Goal: Check status: Check status

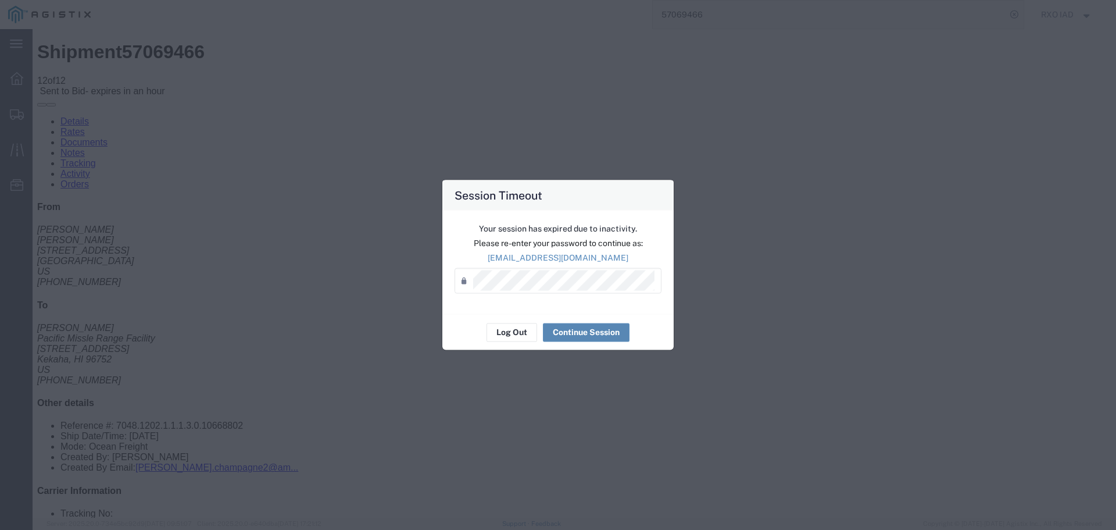
click at [588, 331] on button "Continue Session" at bounding box center [586, 332] width 87 height 19
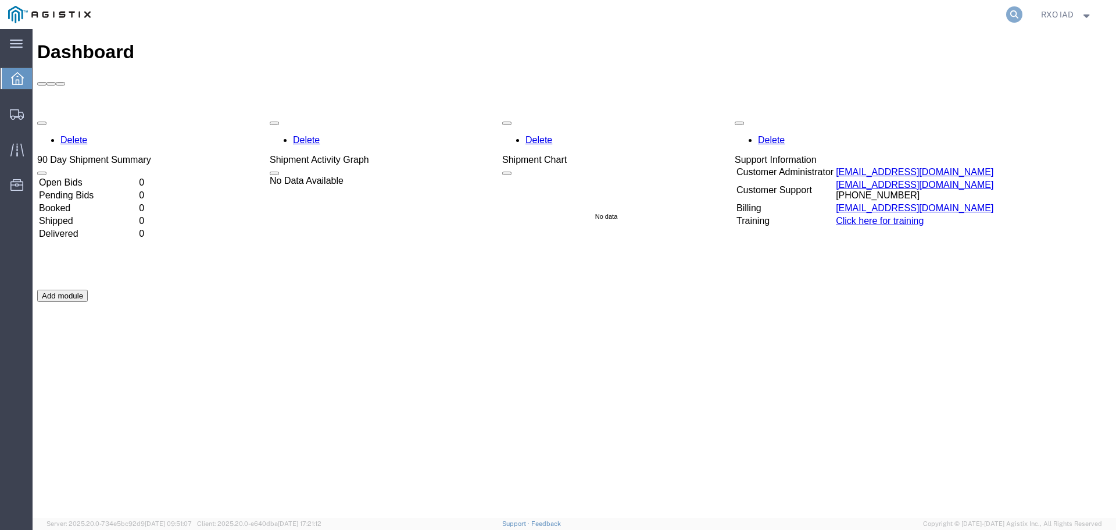
click at [1011, 13] on icon at bounding box center [1014, 14] width 16 height 16
click at [702, 16] on input "search" at bounding box center [829, 15] width 353 height 28
type input "57069466"
